Goal: Information Seeking & Learning: Find specific fact

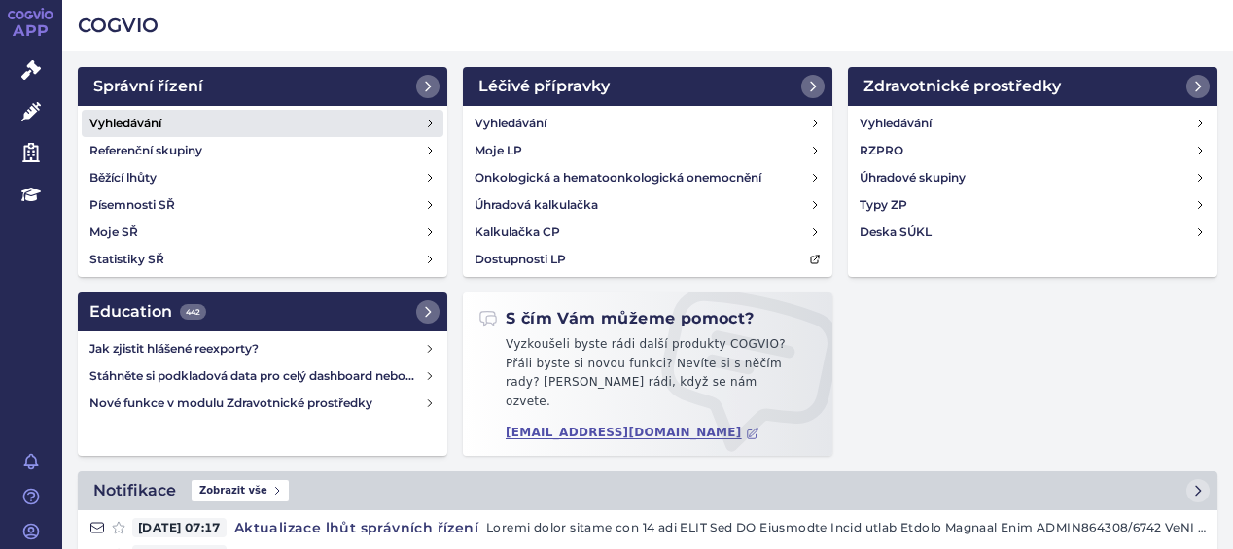
click at [158, 120] on h4 "Vyhledávání" at bounding box center [125, 123] width 72 height 19
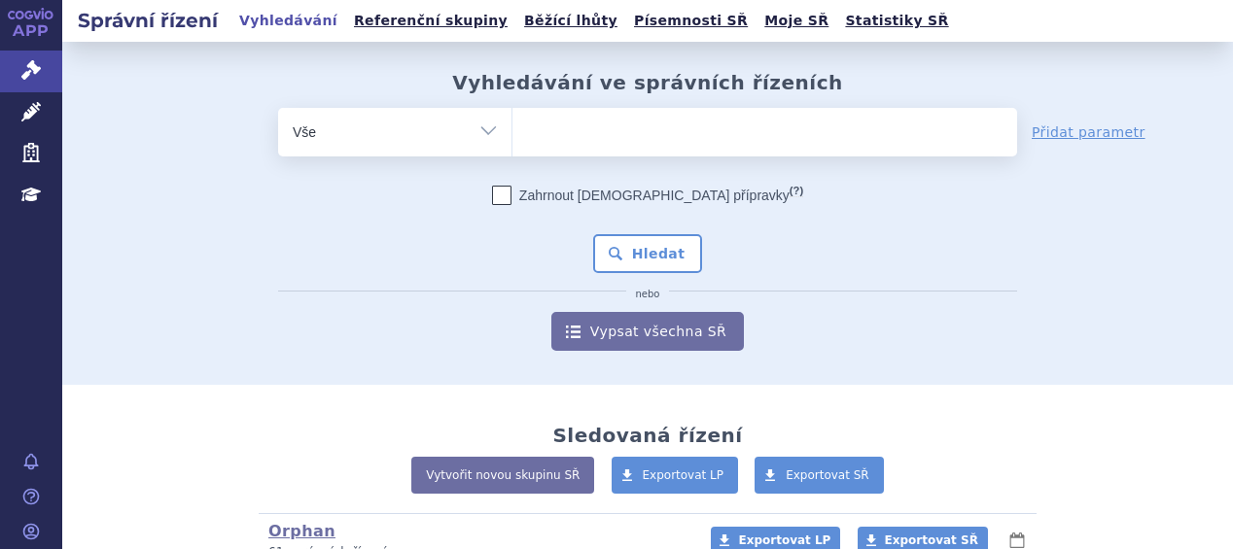
click at [627, 125] on ul at bounding box center [764, 128] width 505 height 41
click at [512, 125] on select at bounding box center [511, 131] width 1 height 49
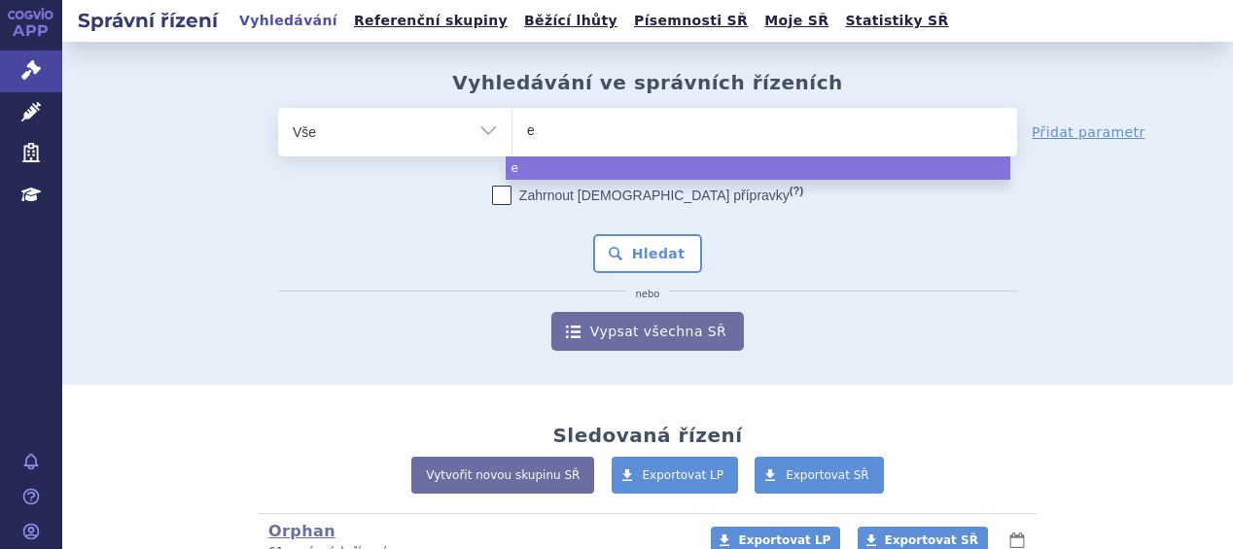
type input "ey"
type input "eyl"
type input "eyle"
type input "[MEDICAL_DATA]"
select select "[MEDICAL_DATA]"
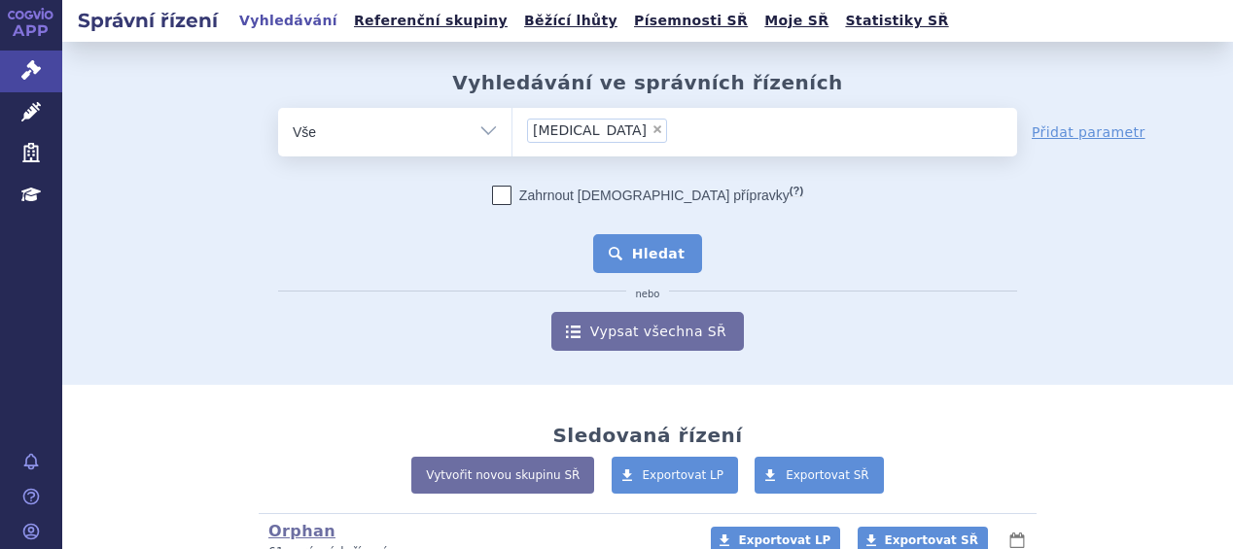
click at [629, 239] on button "Hledat" at bounding box center [648, 253] width 110 height 39
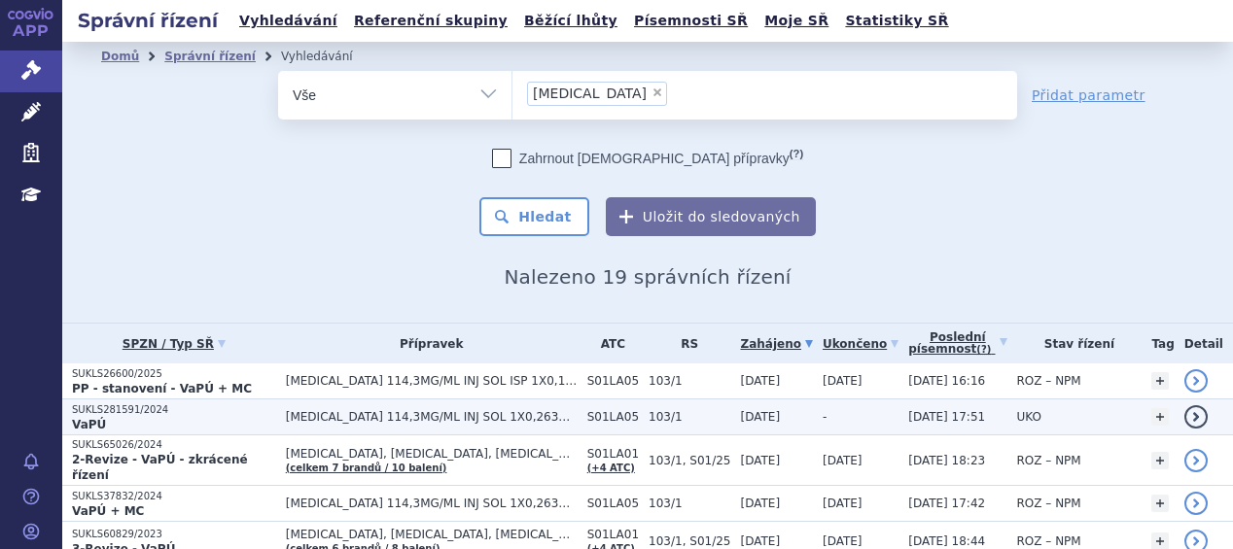
click at [177, 421] on p "VaPÚ" at bounding box center [174, 425] width 204 height 16
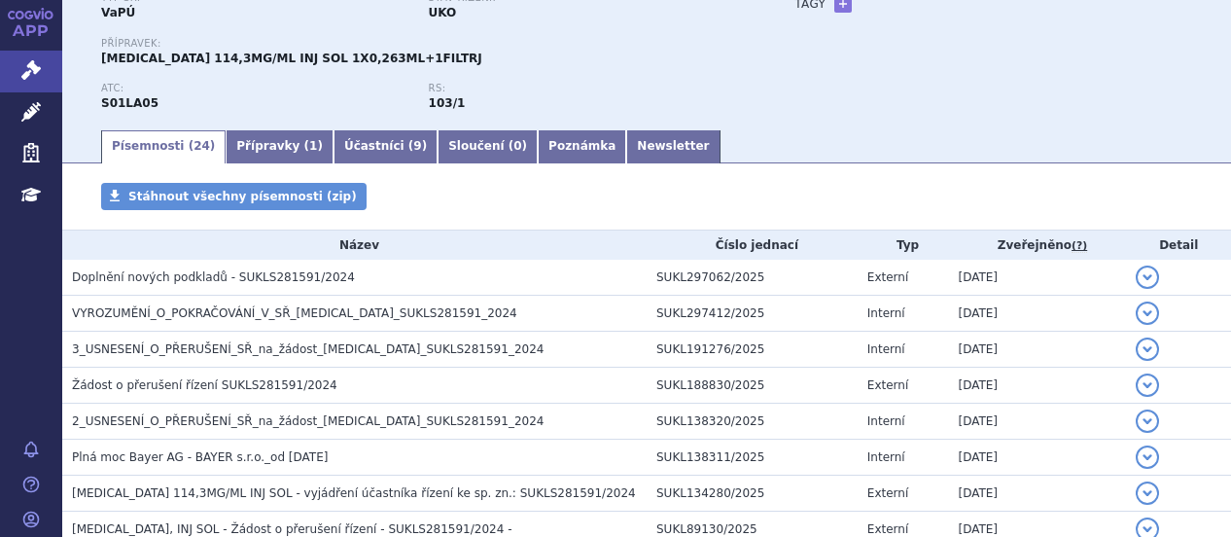
scroll to position [198, 0]
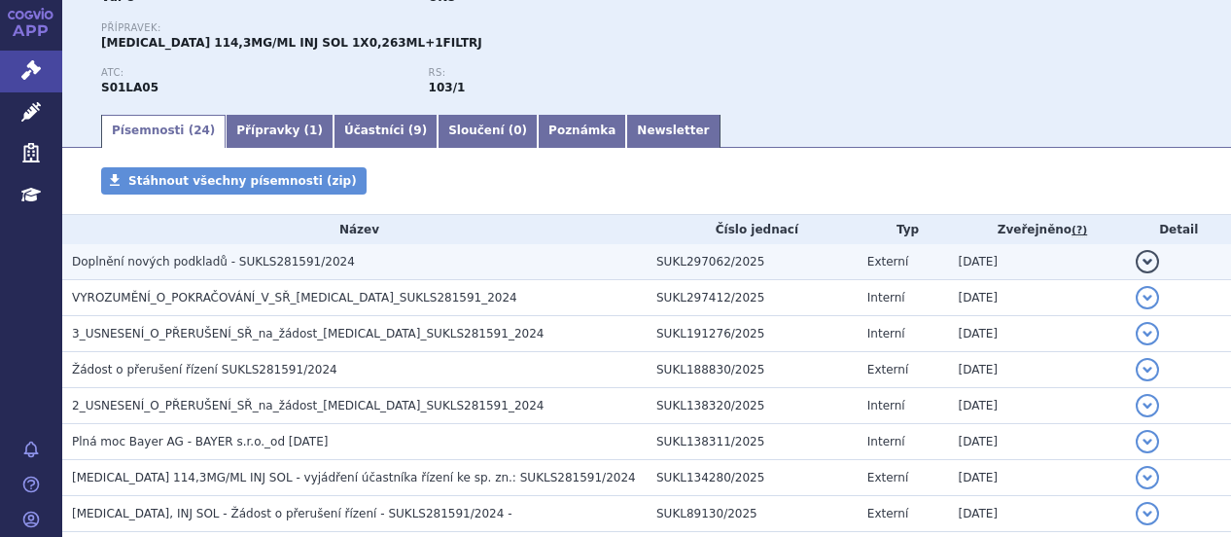
click at [283, 259] on span "Doplnění nových podkladů - SUKLS281591/2024" at bounding box center [213, 262] width 283 height 14
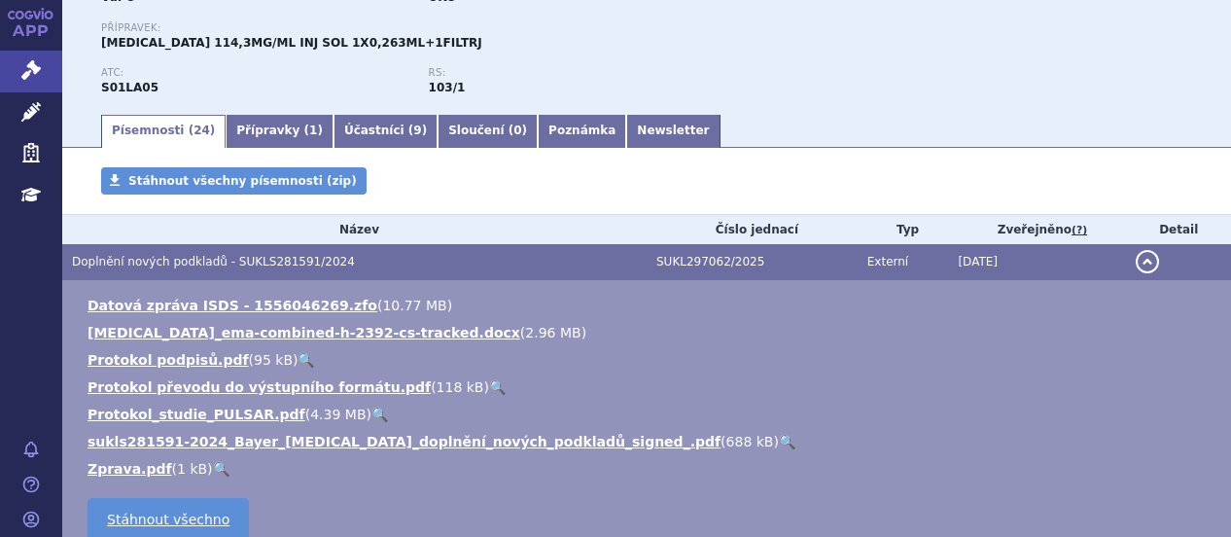
click at [779, 440] on link "🔍" at bounding box center [787, 442] width 17 height 16
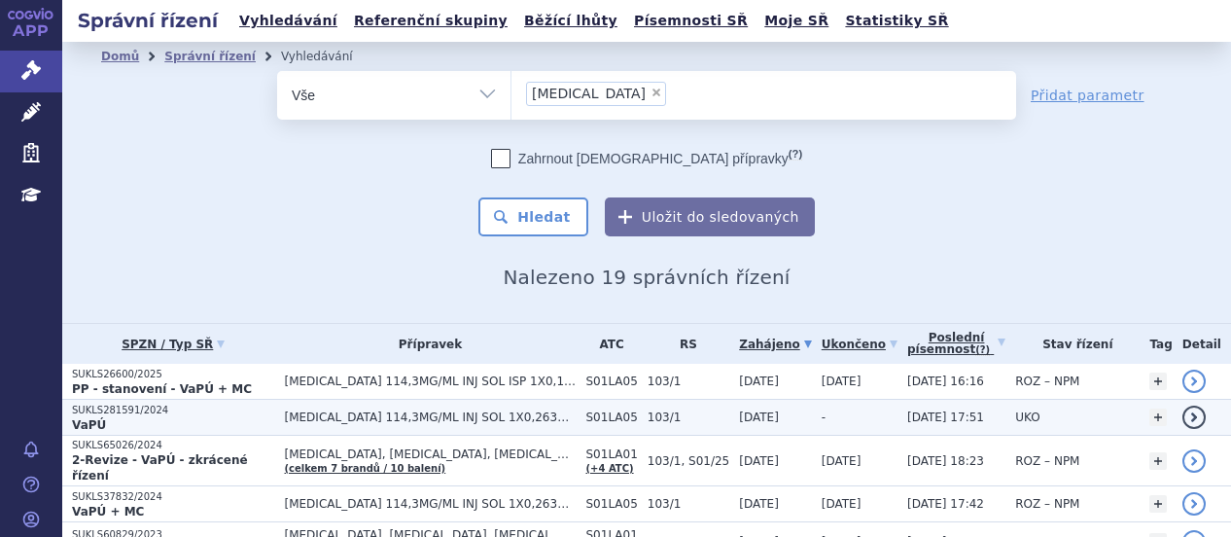
click at [201, 417] on p "VaPÚ" at bounding box center [173, 425] width 203 height 16
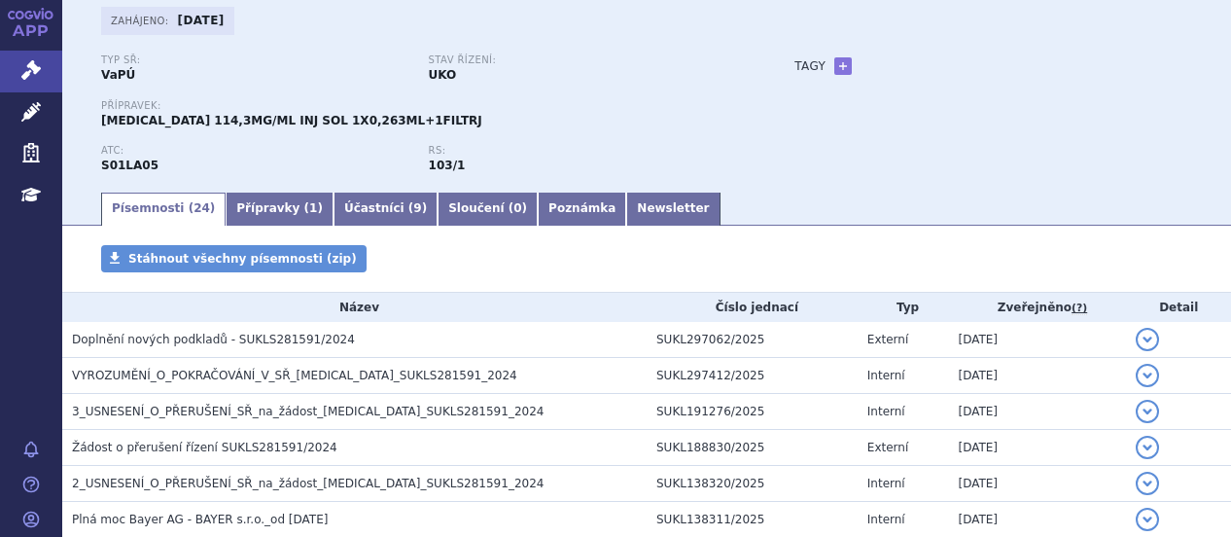
scroll to position [136, 0]
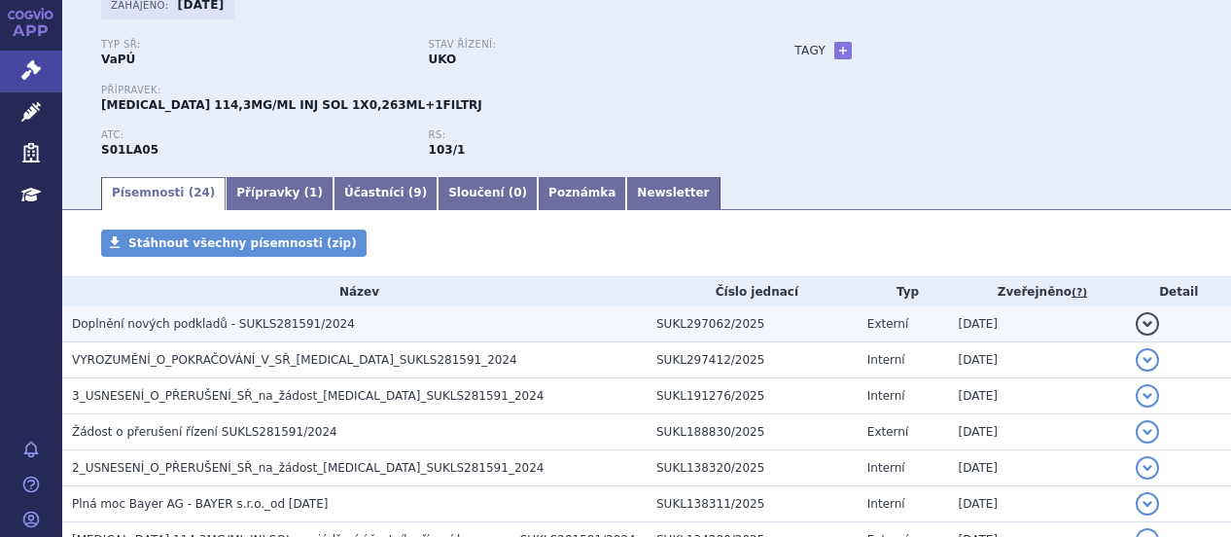
click at [181, 319] on span "Doplnění nových podkladů - SUKLS281591/2024" at bounding box center [213, 324] width 283 height 14
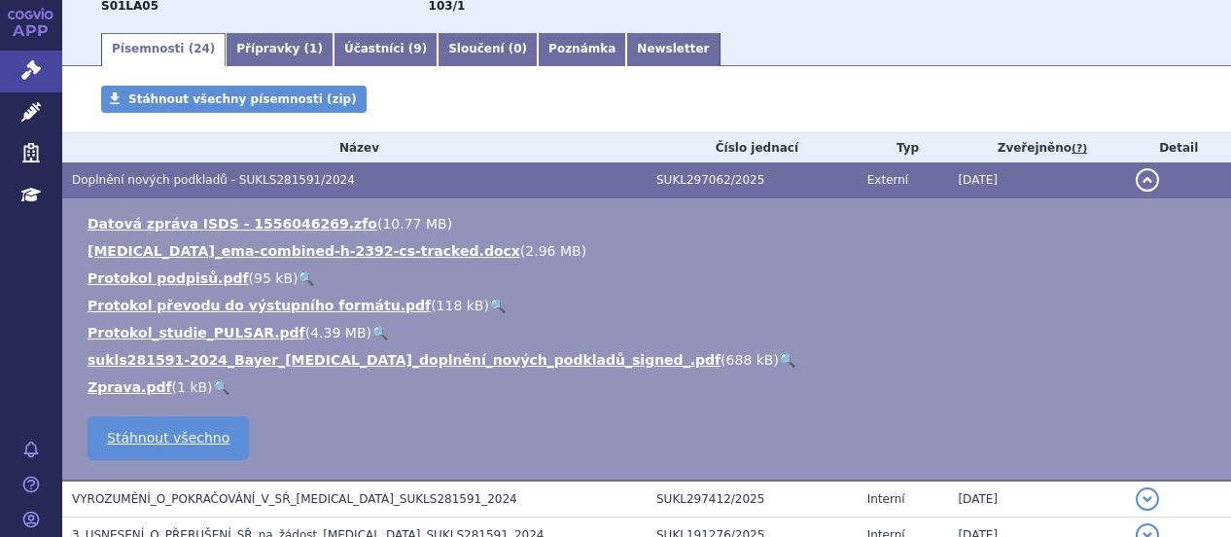
scroll to position [291, 0]
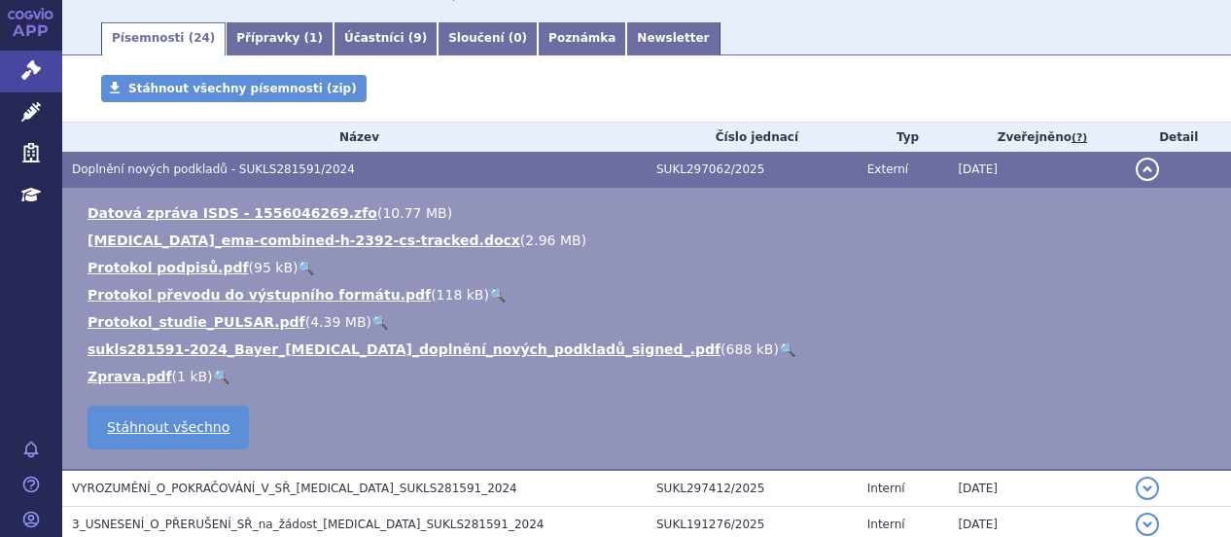
click at [779, 347] on link "🔍" at bounding box center [787, 349] width 17 height 16
click at [213, 370] on link "🔍" at bounding box center [221, 376] width 17 height 16
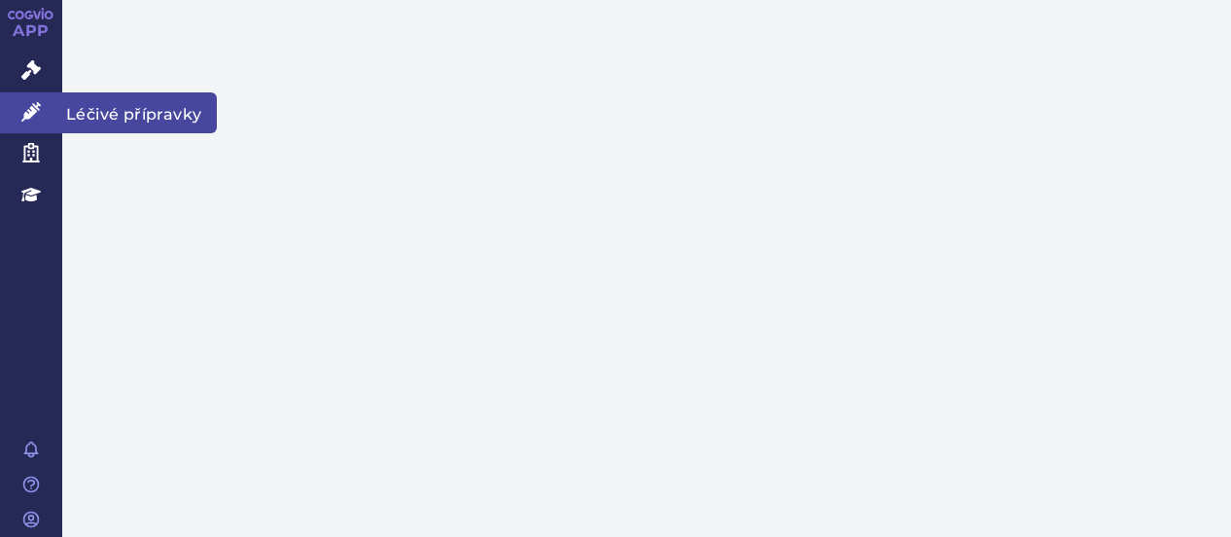
click at [34, 112] on icon at bounding box center [30, 111] width 19 height 19
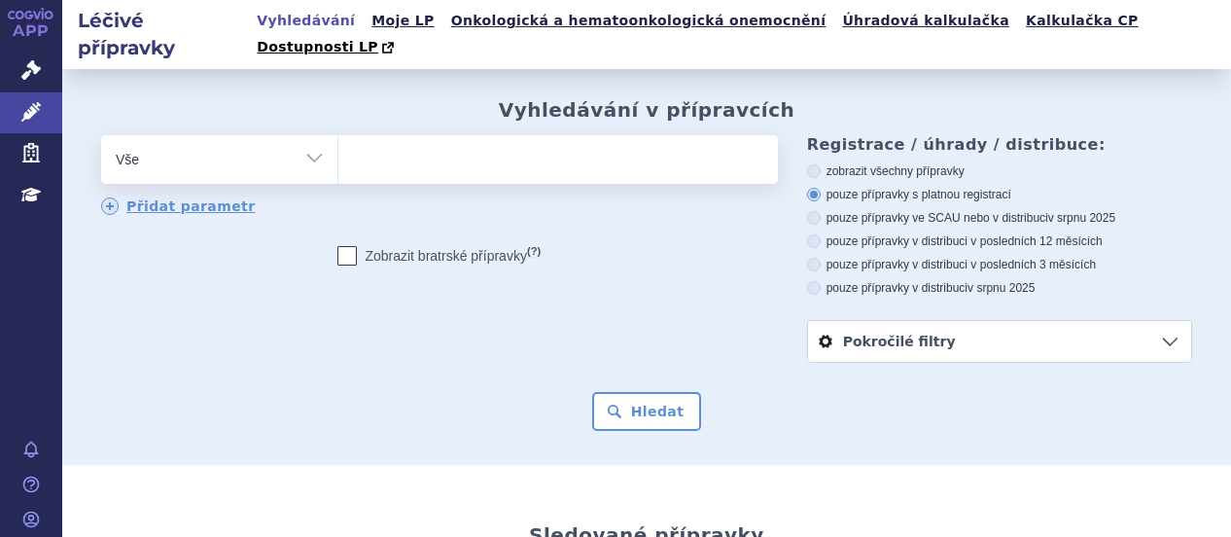
click at [381, 135] on ul at bounding box center [554, 155] width 433 height 41
click at [338, 134] on select at bounding box center [337, 158] width 1 height 49
click at [381, 135] on ul at bounding box center [554, 155] width 433 height 41
click at [338, 134] on select at bounding box center [337, 158] width 1 height 49
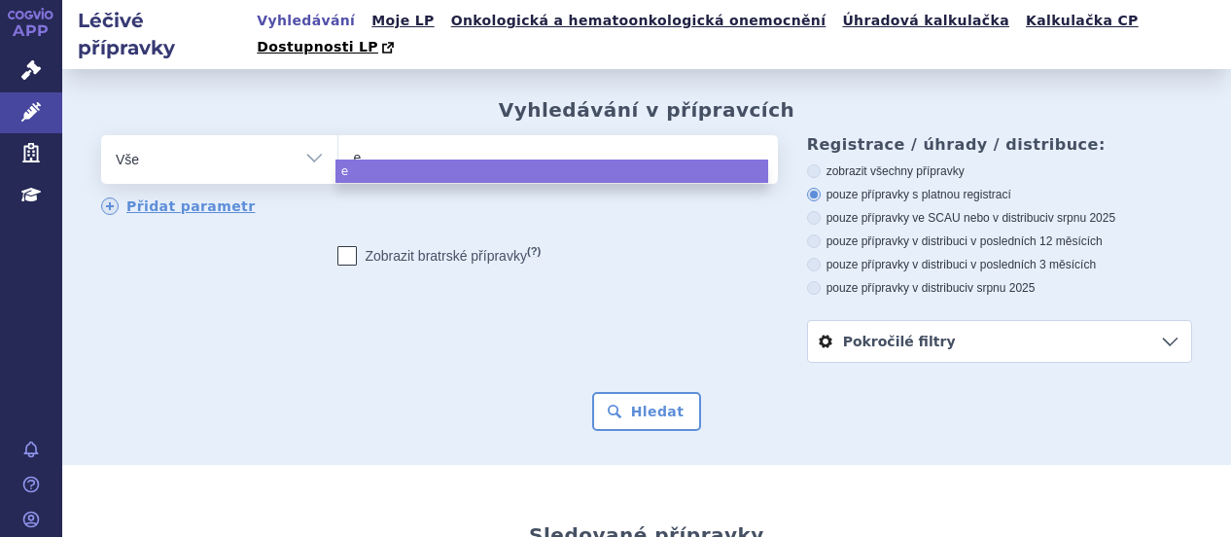
type input "ey"
type input "eyl"
type input "eyla"
type input "eyle"
type input "[MEDICAL_DATA]"
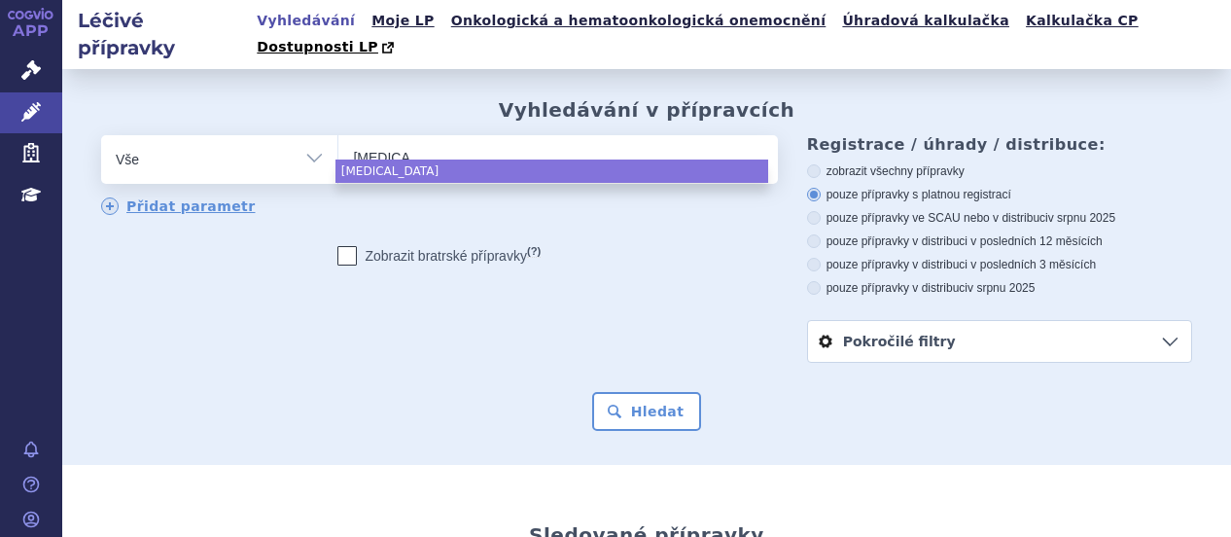
select select "[MEDICAL_DATA]"
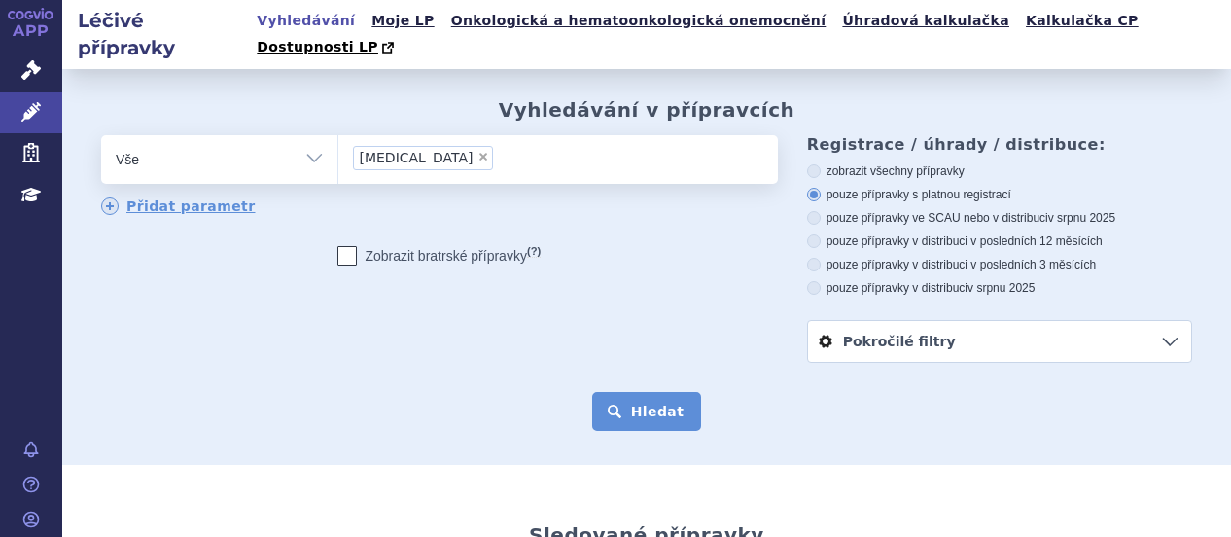
click at [674, 392] on button "Hledat" at bounding box center [647, 411] width 110 height 39
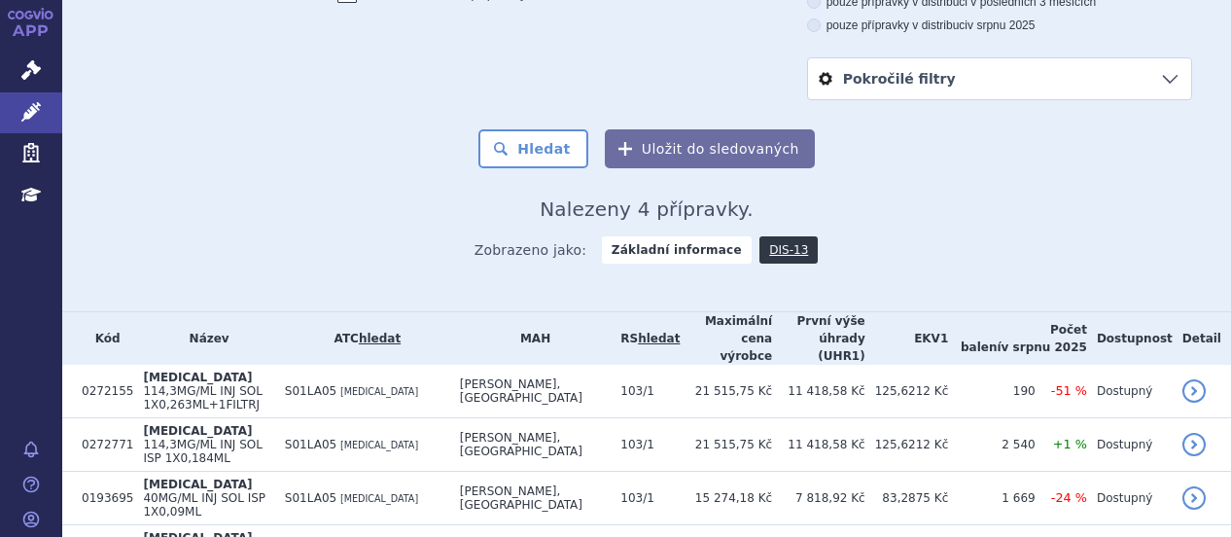
scroll to position [276, 0]
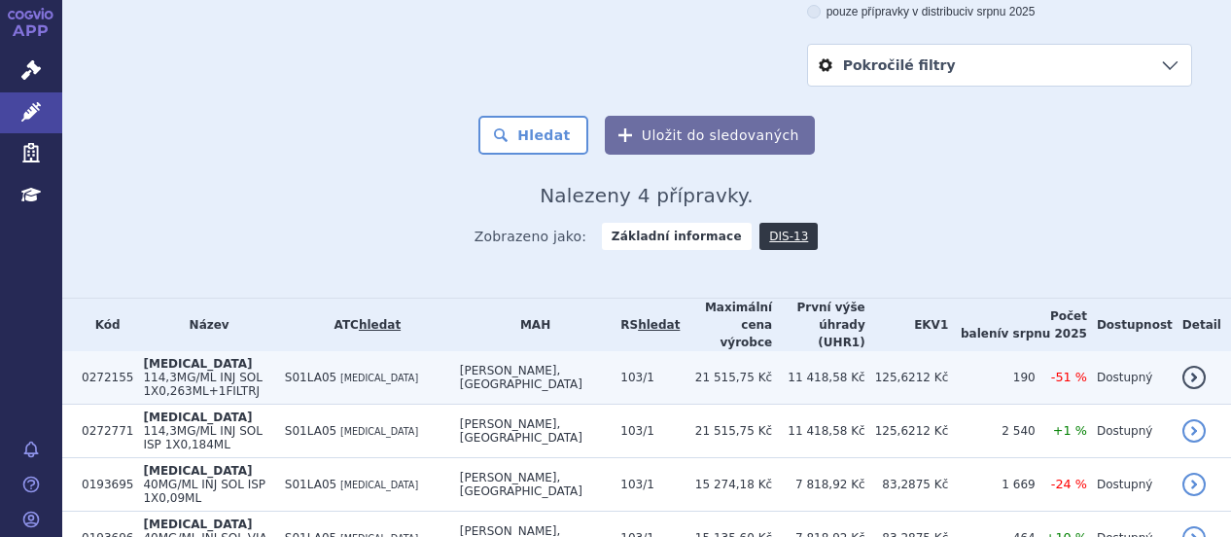
click at [263, 370] on span "114,3MG/ML INJ SOL 1X0,263ML+1FILTRJ" at bounding box center [203, 383] width 120 height 27
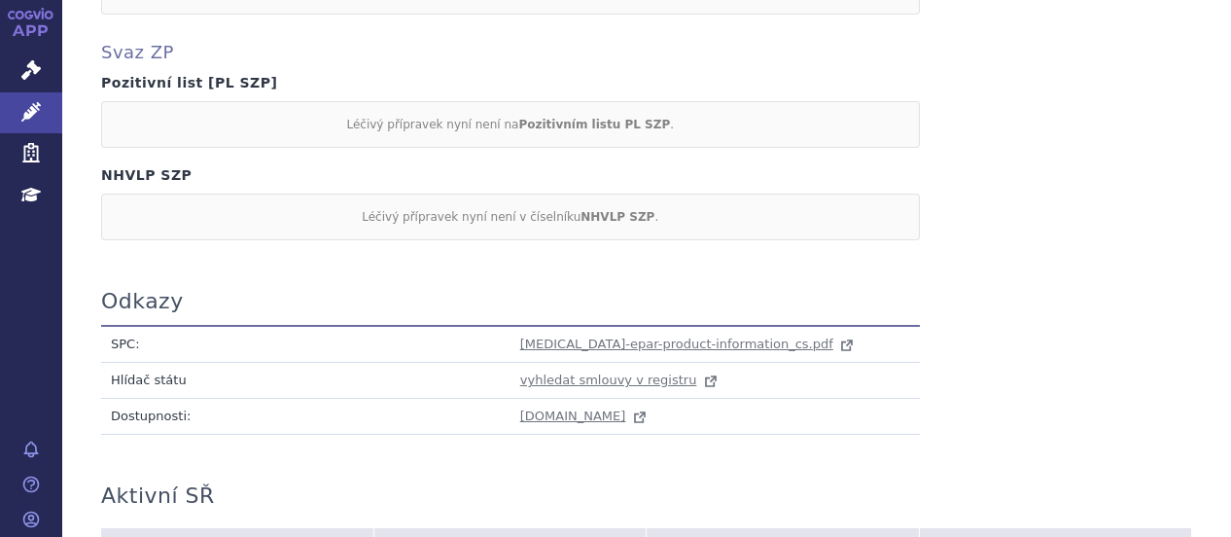
scroll to position [1834, 0]
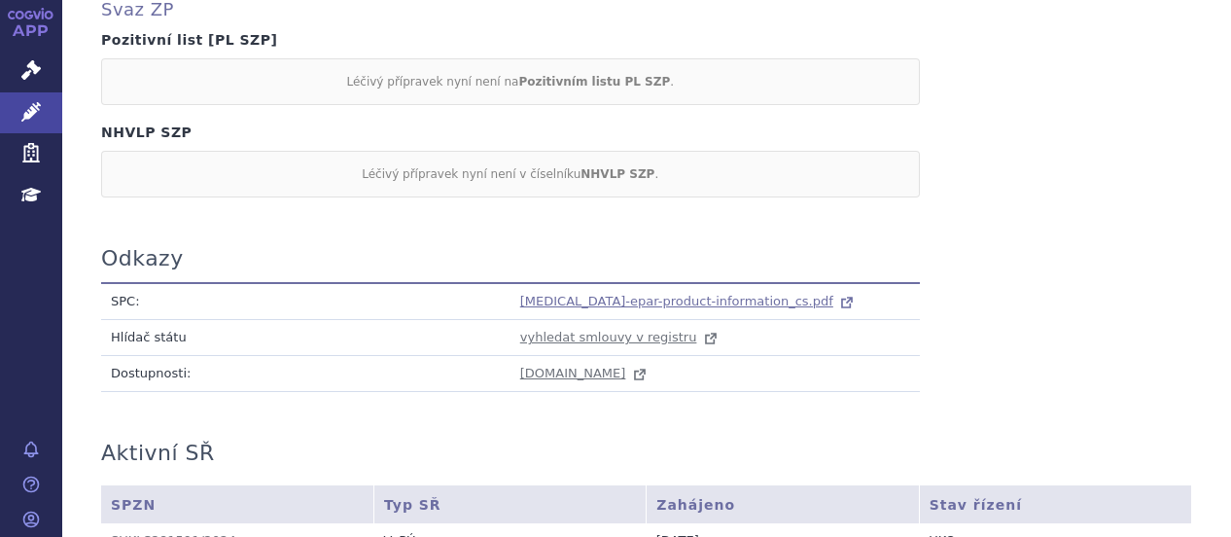
click at [673, 294] on span "[MEDICAL_DATA]-epar-product-information_cs.pdf" at bounding box center [676, 301] width 313 height 15
